Goal: Task Accomplishment & Management: Manage account settings

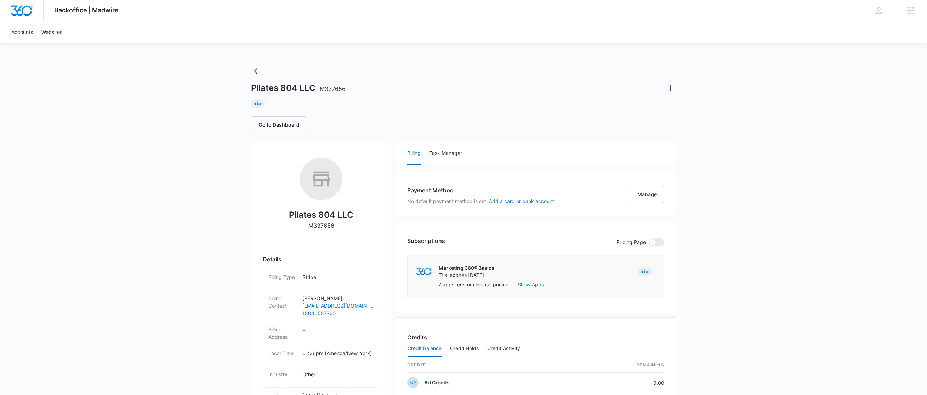
click at [543, 202] on button "Add a card or bank account" at bounding box center [521, 201] width 65 height 5
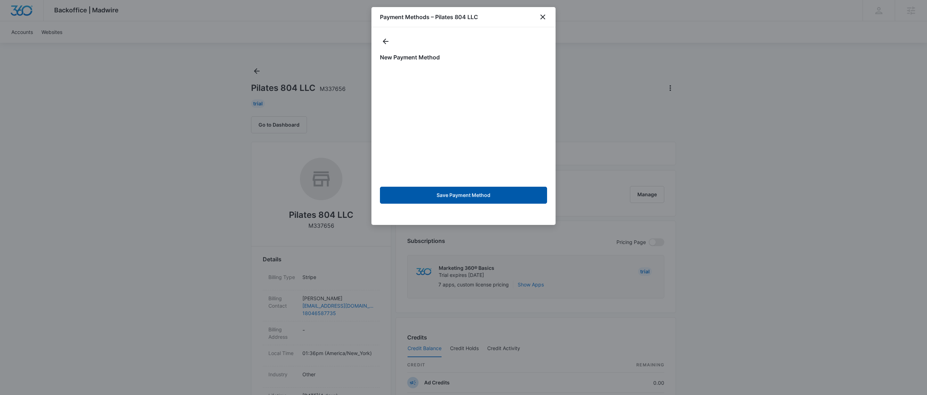
click at [461, 195] on button "Save Payment Method" at bounding box center [463, 195] width 167 height 17
